Goal: Task Accomplishment & Management: Use online tool/utility

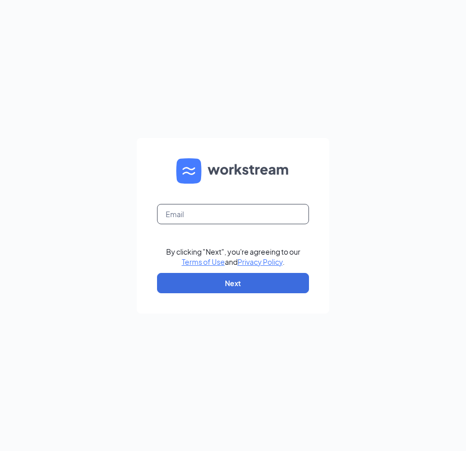
click at [209, 215] on input "text" at bounding box center [233, 214] width 152 height 20
paste input "[EMAIL_ADDRESS][DOMAIN_NAME]"
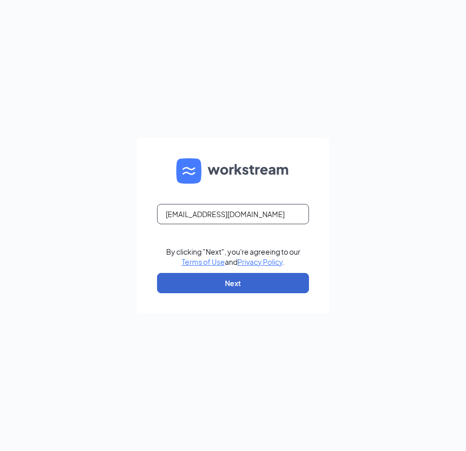
type input "[EMAIL_ADDRESS][DOMAIN_NAME]"
click at [233, 281] on button "Next" at bounding box center [233, 283] width 152 height 20
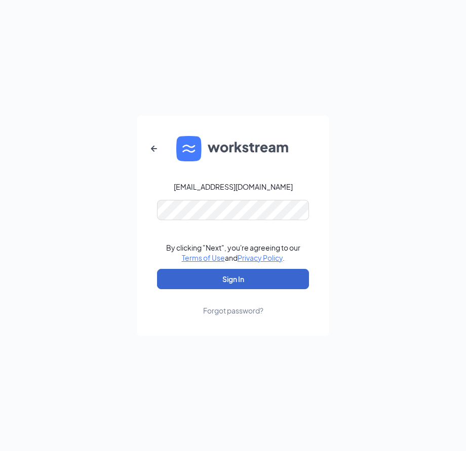
click at [241, 281] on button "Sign In" at bounding box center [233, 279] width 152 height 20
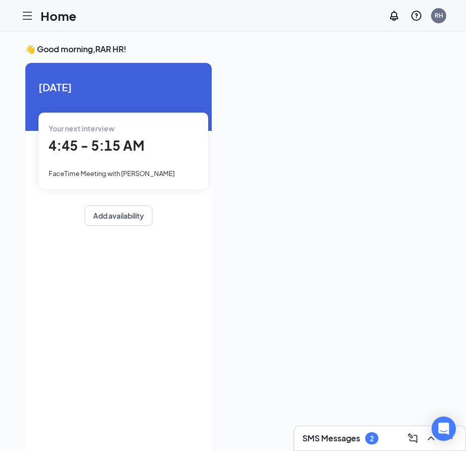
click at [25, 20] on icon "Hamburger" at bounding box center [27, 16] width 12 height 12
click at [26, 19] on div "Home Messages Scheduling Reporting Hiring Applicants Sourcing Tools Job Posting…" at bounding box center [233, 225] width 466 height 451
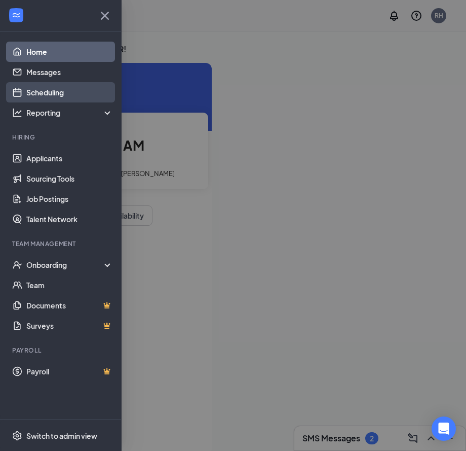
click at [85, 93] on link "Scheduling" at bounding box center [69, 92] width 87 height 20
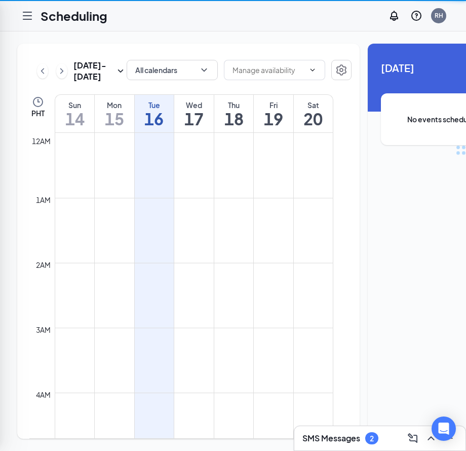
scroll to position [498, 0]
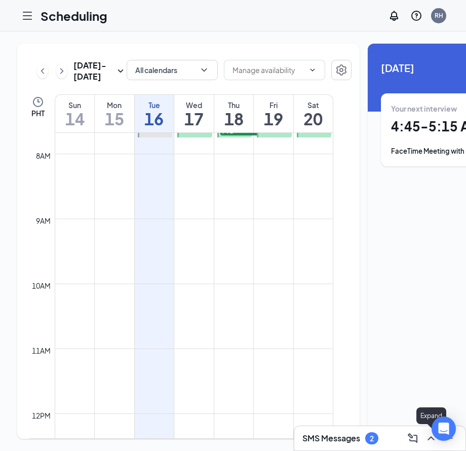
click at [432, 443] on icon "ChevronUp" at bounding box center [431, 438] width 12 height 12
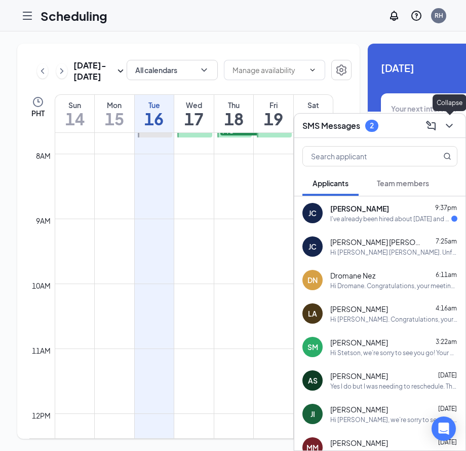
click at [452, 126] on icon "ChevronDown" at bounding box center [449, 126] width 12 height 12
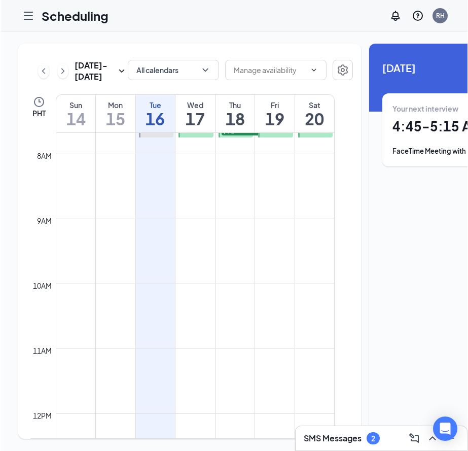
scroll to position [0, 0]
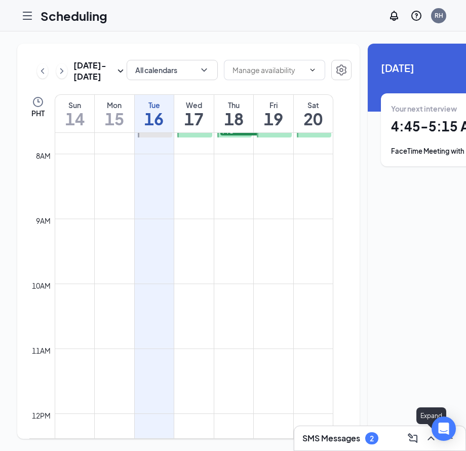
drag, startPoint x: 428, startPoint y: 442, endPoint x: 418, endPoint y: 399, distance: 43.9
click at [428, 441] on icon "ChevronUp" at bounding box center [431, 438] width 12 height 12
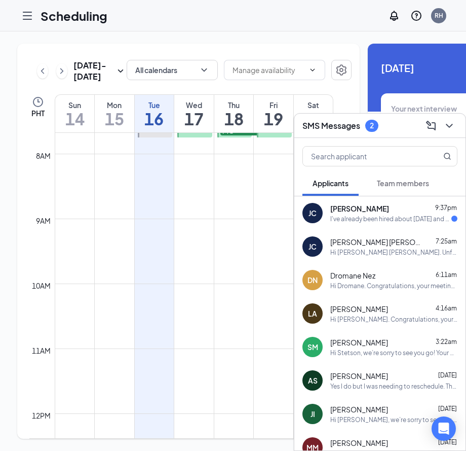
click at [404, 190] on button "Team members" at bounding box center [403, 182] width 72 height 25
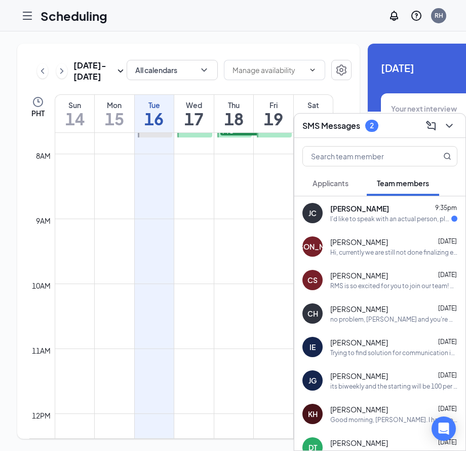
click at [324, 187] on span "Applicants" at bounding box center [331, 182] width 36 height 9
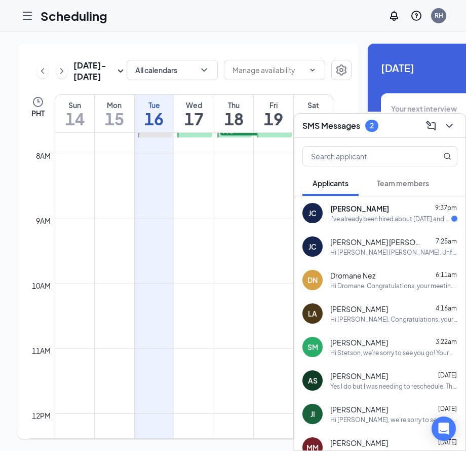
click at [10, 201] on div "Sep 14 - Sep 20 All calendars PHT Sun 14 Mon 15 Tue 16 Wed 17 Thu 18 Fri 19 Sat…" at bounding box center [286, 240] width 572 height 419
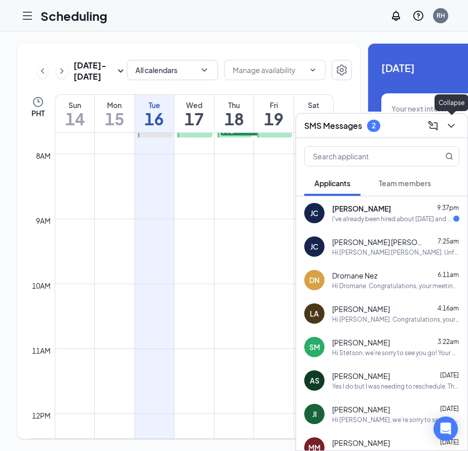
click at [458, 127] on button at bounding box center [451, 126] width 16 height 16
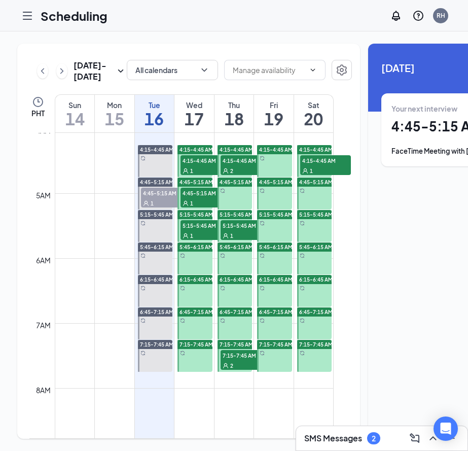
scroll to position [267, 0]
